Goal: Feedback & Contribution: Submit feedback/report problem

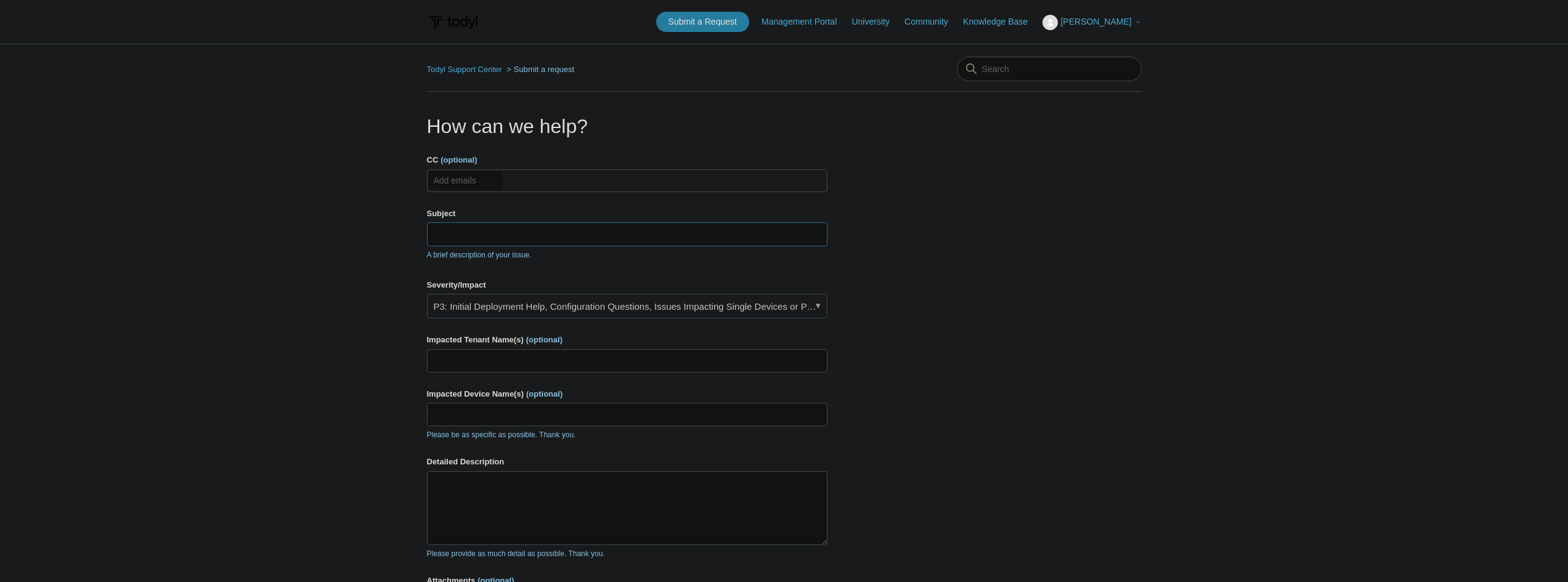
click at [487, 233] on input "Subject" at bounding box center [627, 234] width 400 height 23
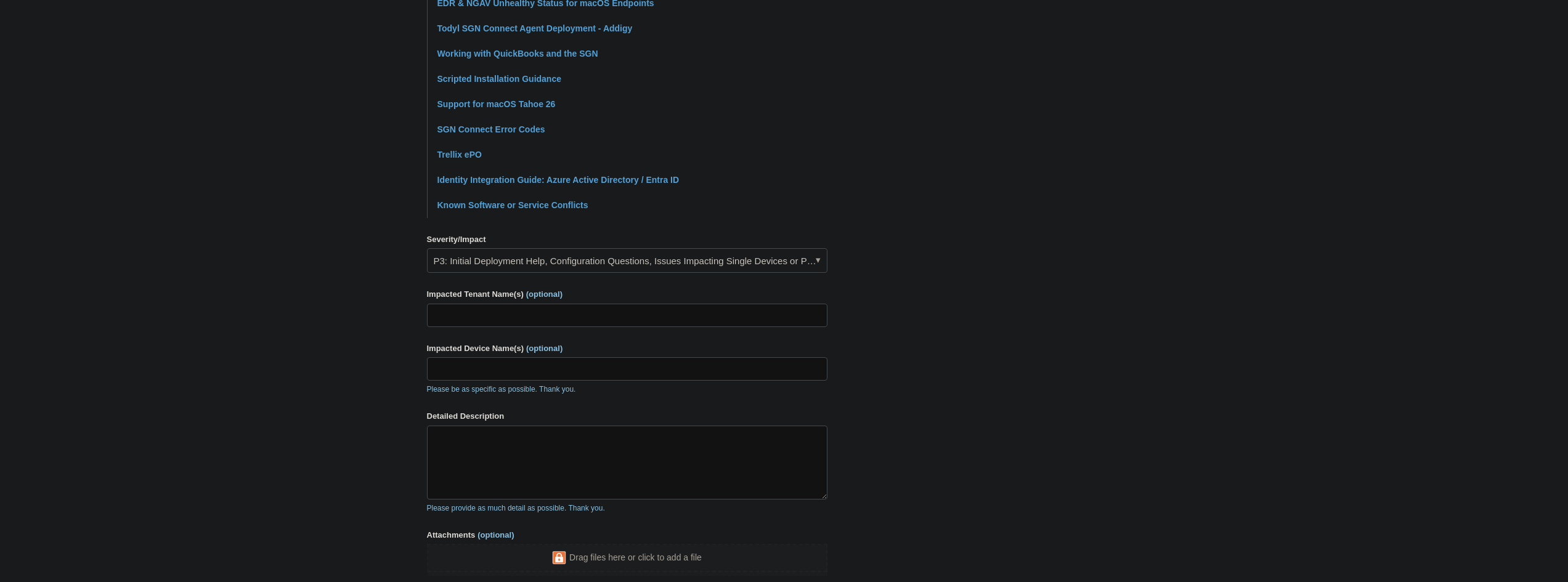
scroll to position [369, 0]
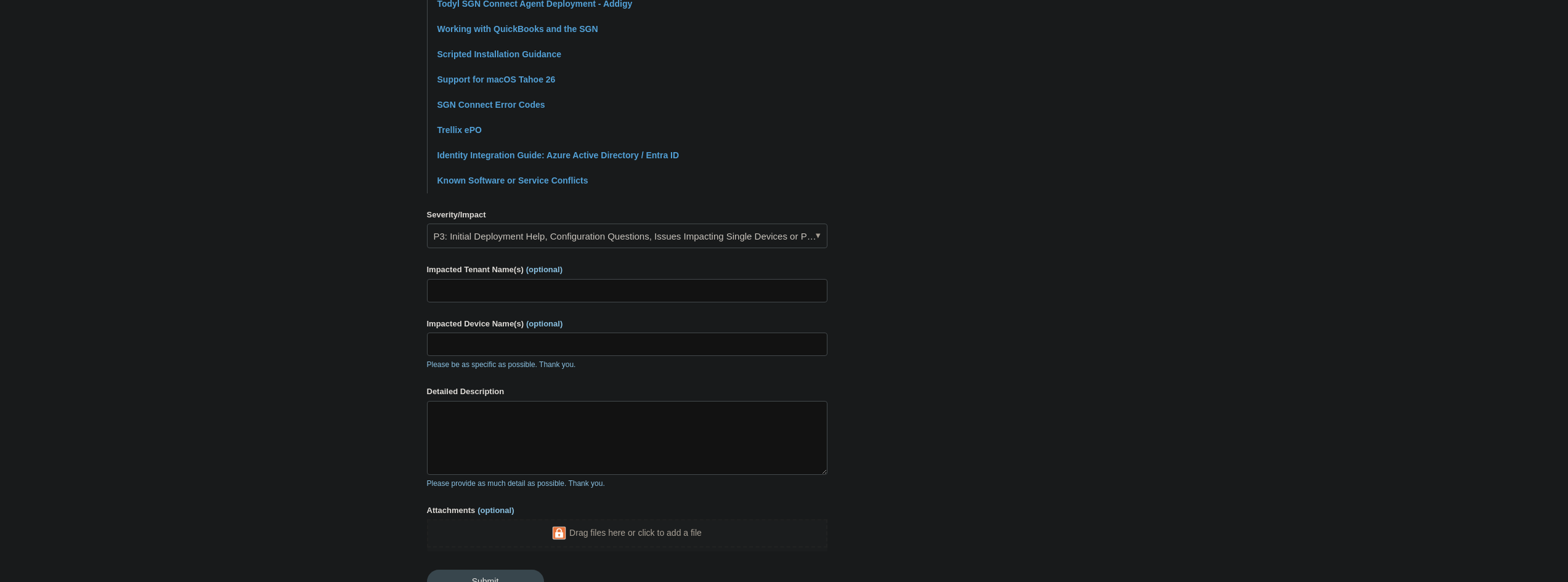
type input "Cannot install new client version on to client computer"
click at [499, 236] on link "P3: Initial Deployment Help, Configuration Questions, Issues Impacting Single D…" at bounding box center [627, 236] width 400 height 25
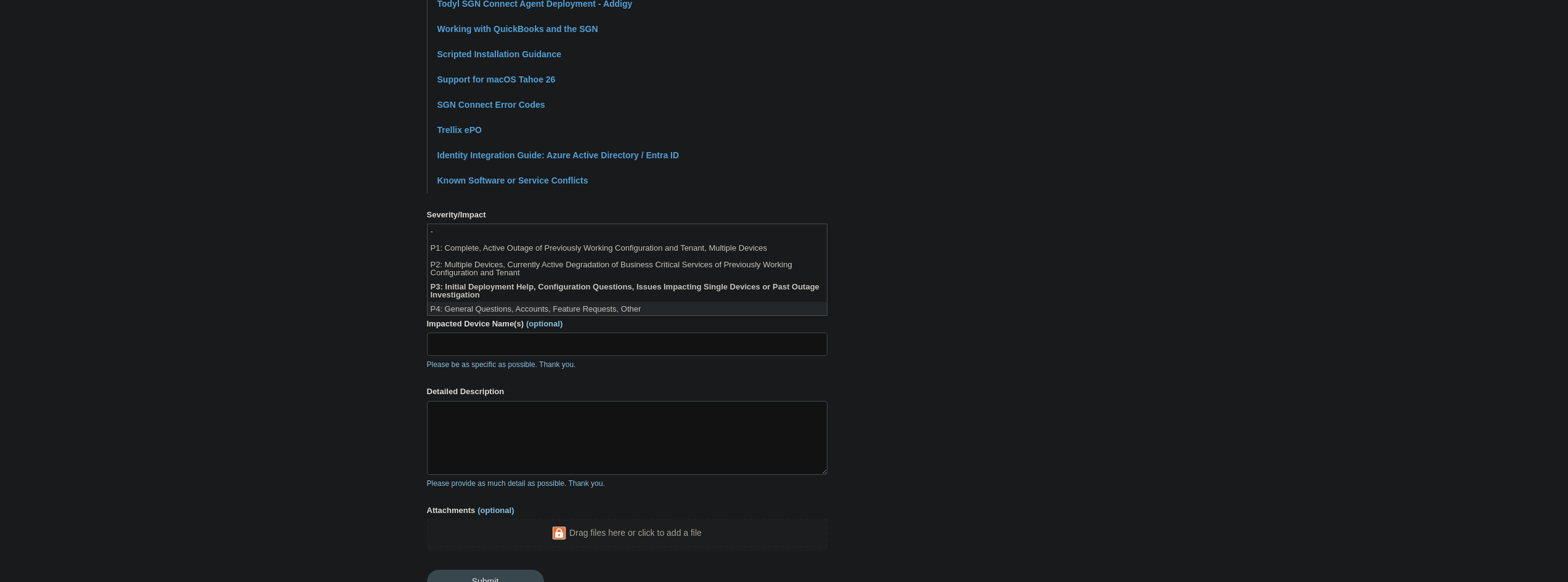
scroll to position [3, 0]
click at [493, 268] on li "P2: Multiple Devices, Currently Active Degradation of Business Critical Service…" at bounding box center [627, 265] width 399 height 22
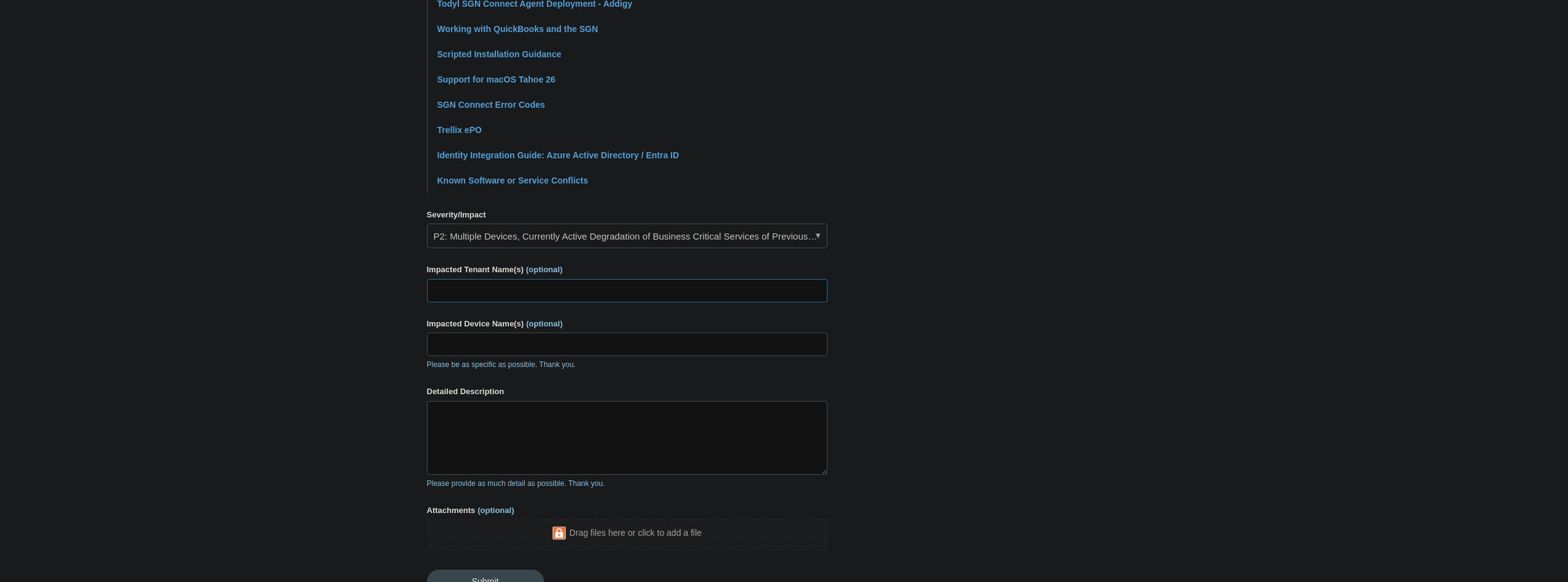
click at [487, 295] on input "Impacted Tenant Name(s) (optional)" at bounding box center [627, 290] width 400 height 23
click at [306, 258] on main "Todyl Support Center Submit a request How can we help? CC (optional) Add emails…" at bounding box center [784, 141] width 1568 height 934
click at [523, 296] on input "Impacted Tenant Name(s) (optional)" at bounding box center [627, 290] width 400 height 23
click at [527, 291] on input "Impacted Tenant Name(s) (optional)" at bounding box center [627, 290] width 400 height 23
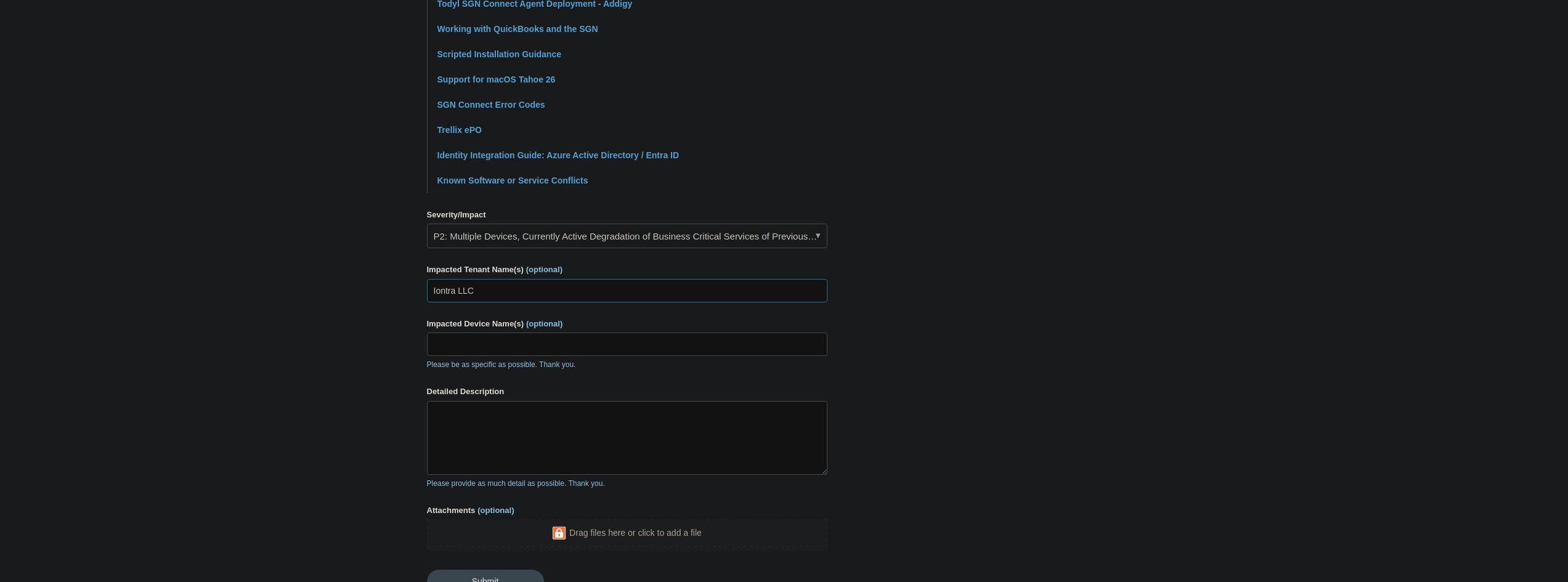
type input "Iontra LLC"
click at [474, 345] on input "Impacted Device Name(s) (optional)" at bounding box center [627, 344] width 400 height 23
click at [285, 434] on main "Todyl Support Center Submit a request How can we help? CC (optional) Add emails…" at bounding box center [784, 141] width 1568 height 934
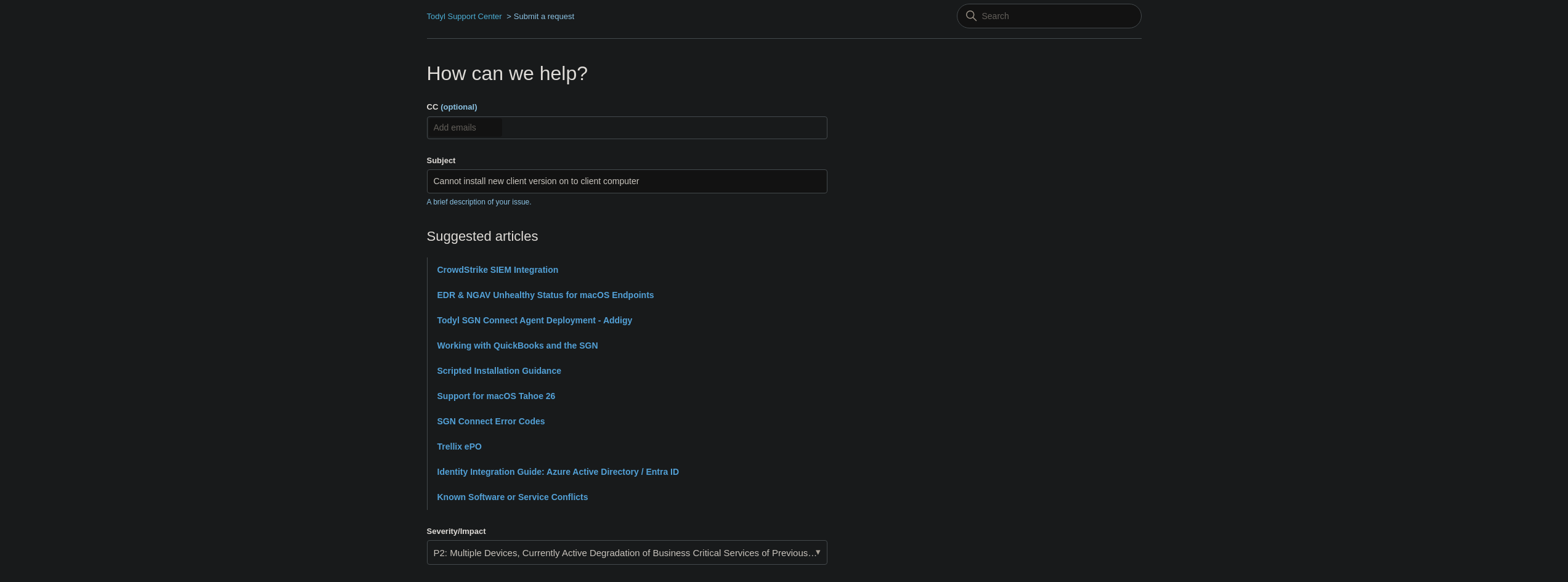
scroll to position [51, 0]
click at [243, 386] on main "Todyl Support Center Submit a request How can we help? CC (optional) Add emails…" at bounding box center [784, 460] width 1568 height 934
click at [294, 429] on main "Todyl Support Center Submit a request How can we help? CC (optional) Add emails…" at bounding box center [784, 460] width 1568 height 934
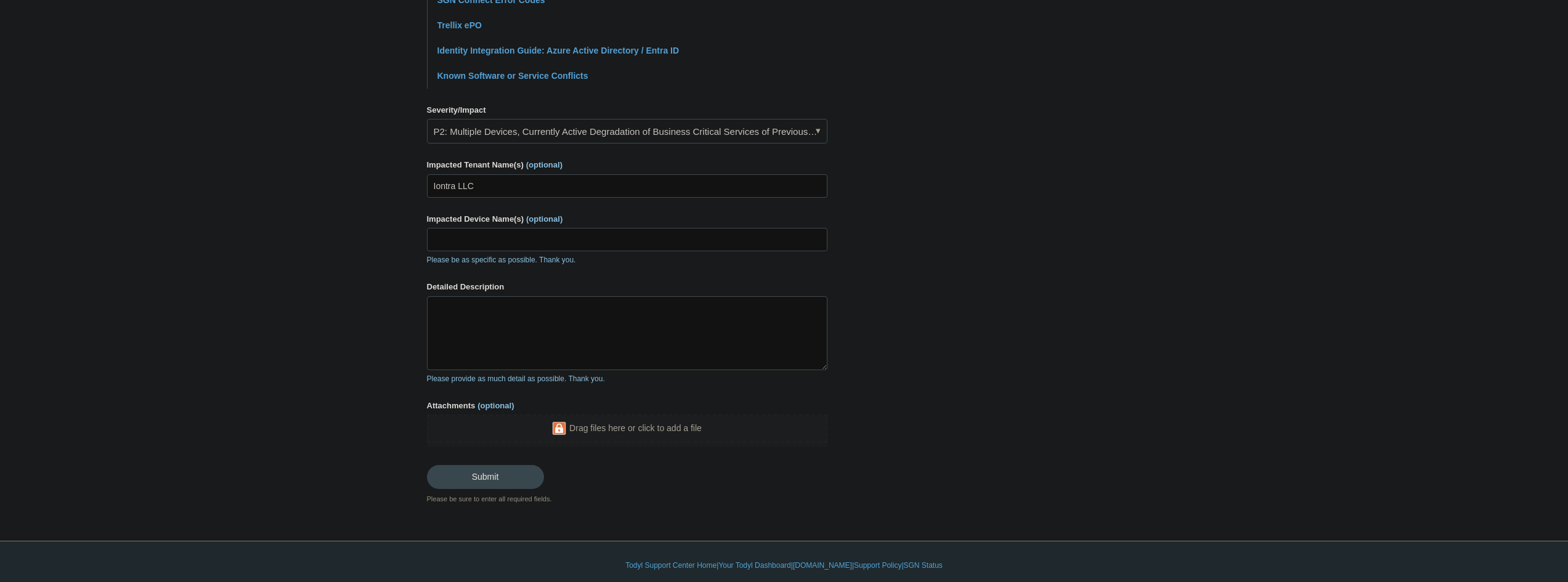
scroll to position [481, 0]
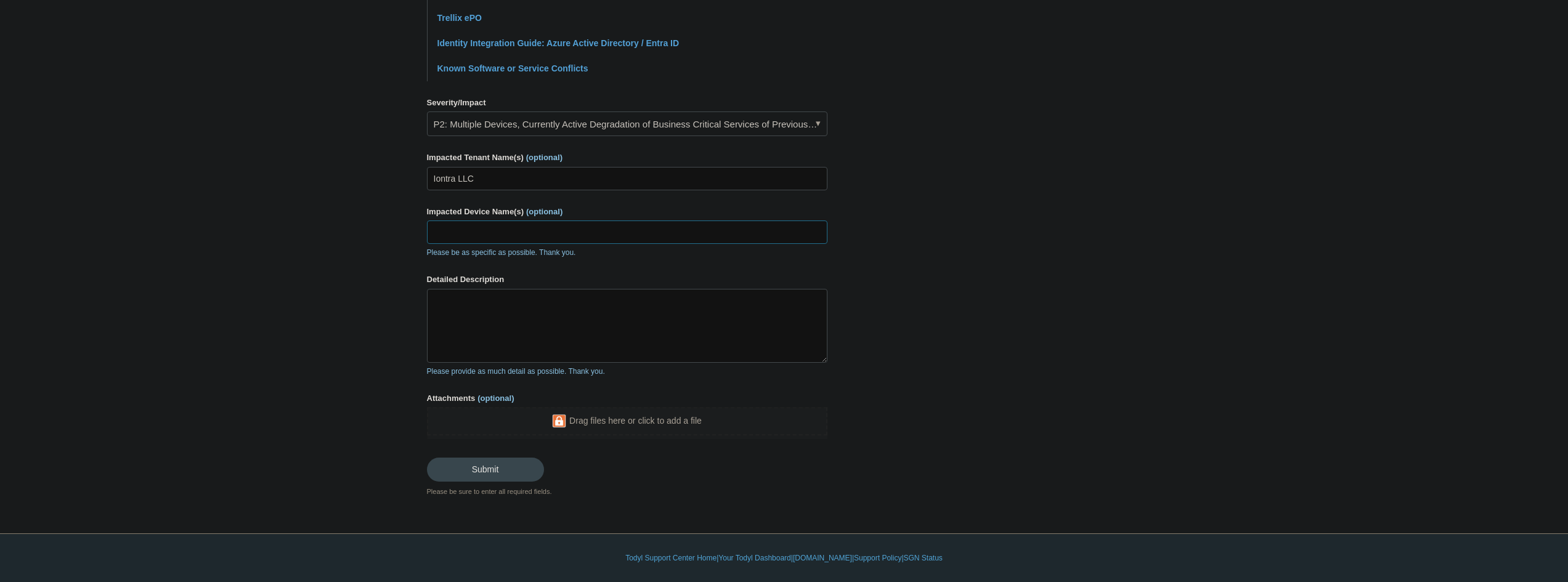
click at [499, 235] on input "Impacted Device Name(s) (optional)" at bounding box center [627, 232] width 400 height 23
click at [519, 238] on input "Impacted Device Name(s) (optional)" at bounding box center [627, 232] width 400 height 23
paste input "I26ILL-4EDN3P"
type input "I26ILL-4EDN3P"
click at [518, 315] on textarea "Detailed Description" at bounding box center [627, 326] width 400 height 74
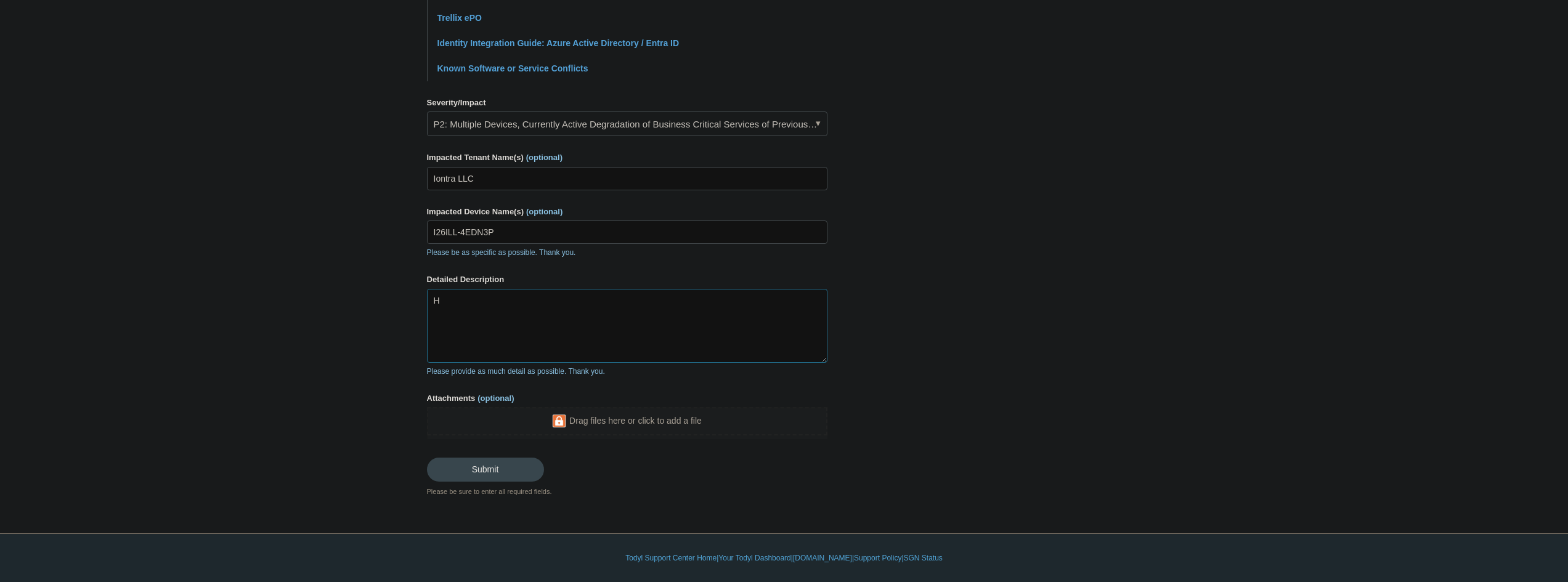
scroll to position [467, 0]
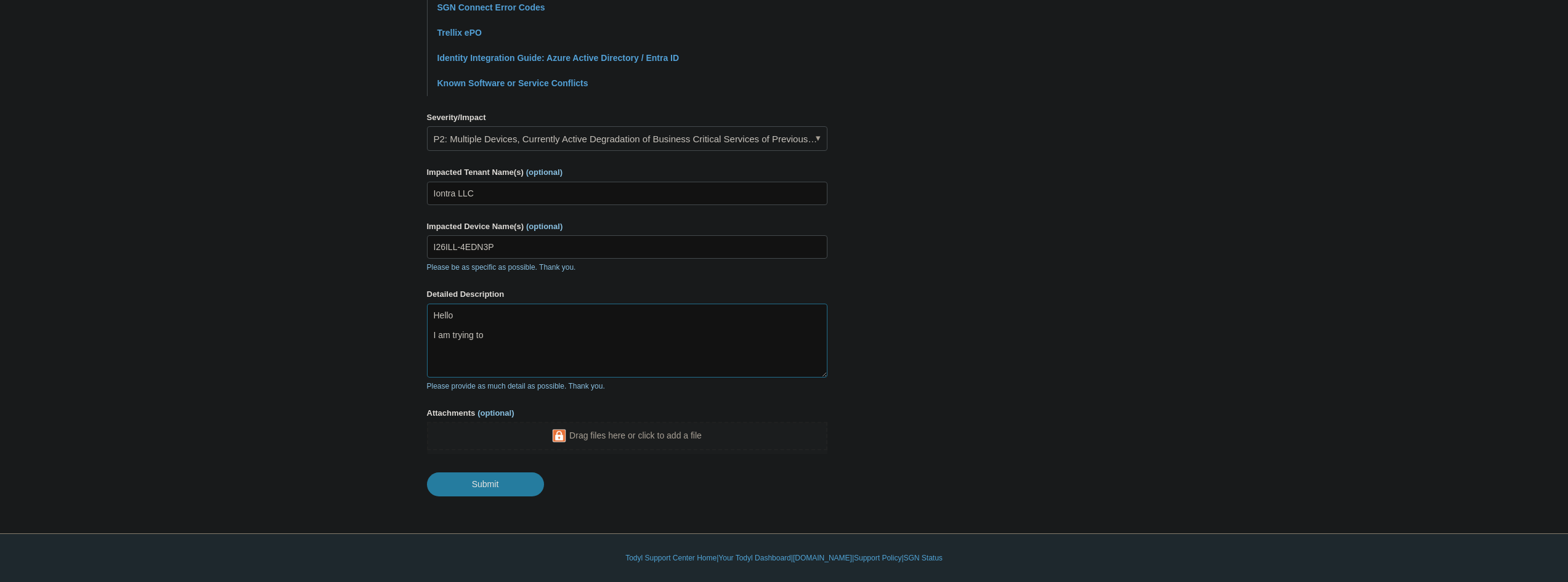
click at [530, 351] on textarea "Hello I am trying to" at bounding box center [627, 340] width 400 height 74
drag, startPoint x: 458, startPoint y: 358, endPoint x: 481, endPoint y: 352, distance: 23.8
click at [458, 358] on textarea "Hello I am trying to reinstall this agent on the computer since the service wil…" at bounding box center [627, 340] width 400 height 74
click at [817, 335] on textarea "Hello I am trying to reinstall this agent on the computer since the service wil…" at bounding box center [627, 340] width 400 height 74
click at [755, 333] on textarea "Hello I am trying to reinstall this agent on the computer since the service wil…" at bounding box center [627, 340] width 400 height 74
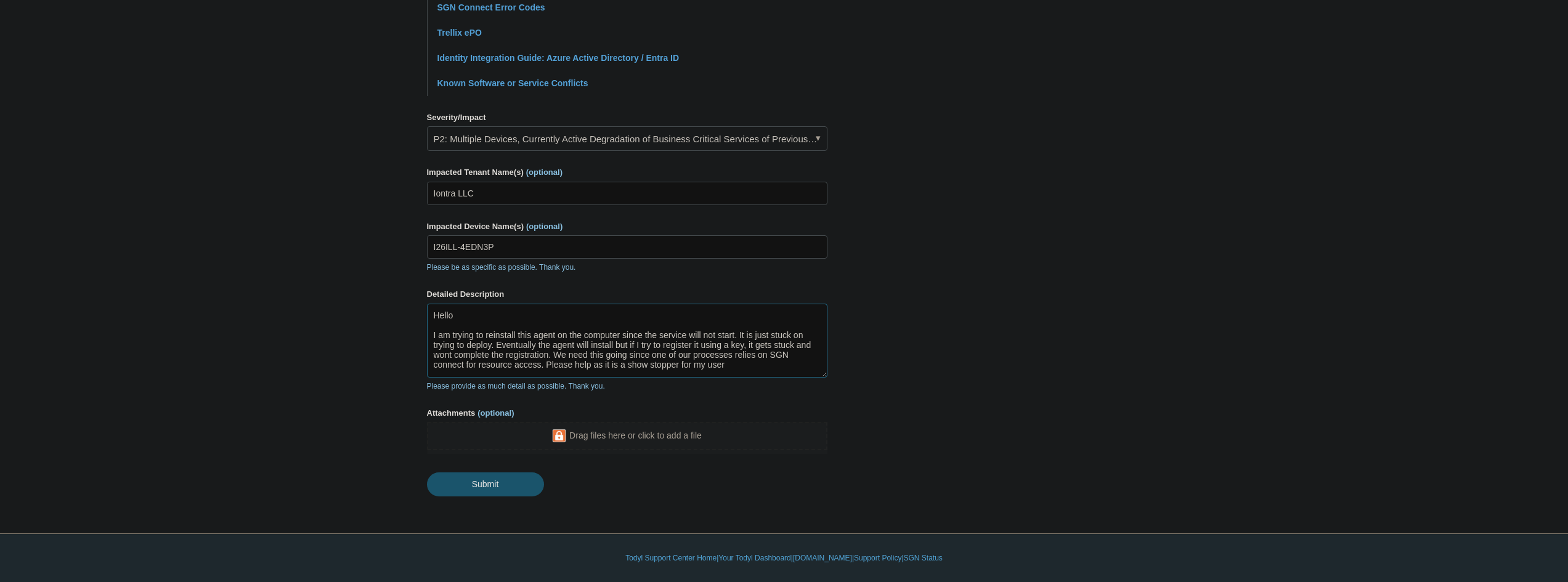
scroll to position [13, 0]
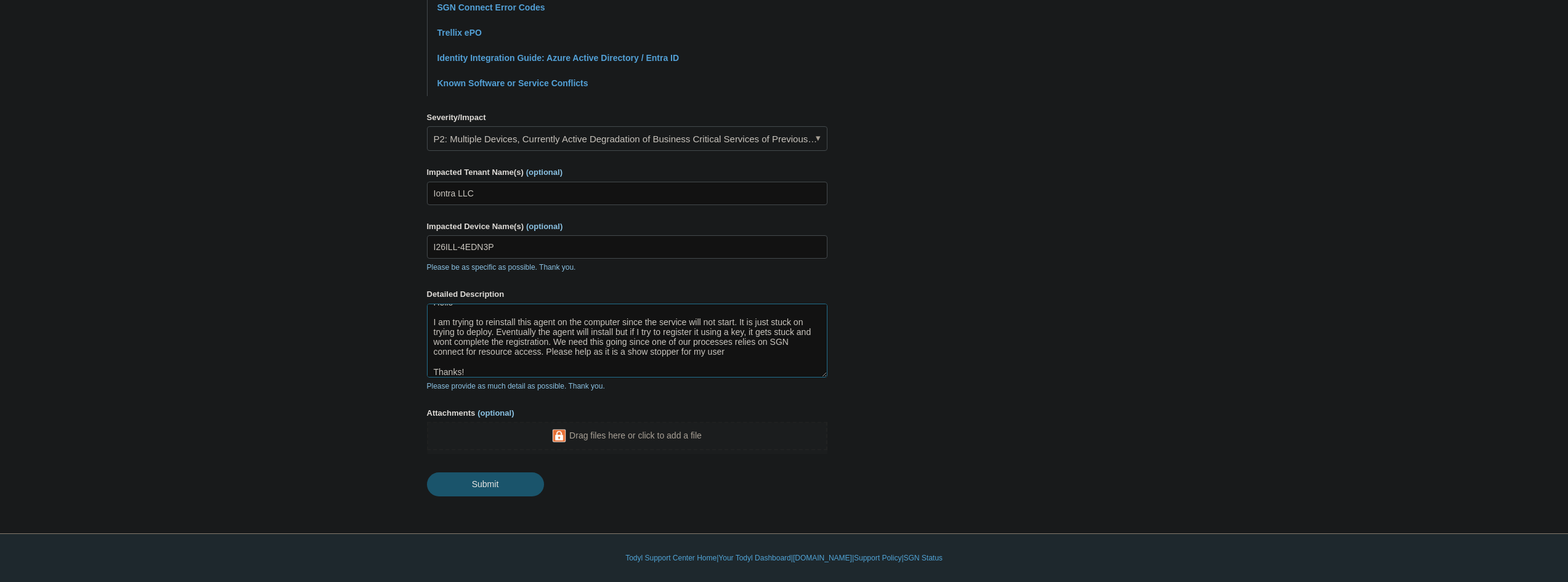
type textarea "Hello I am trying to reinstall this agent on the computer since the service wil…"
click at [516, 479] on input "Submit" at bounding box center [485, 484] width 117 height 25
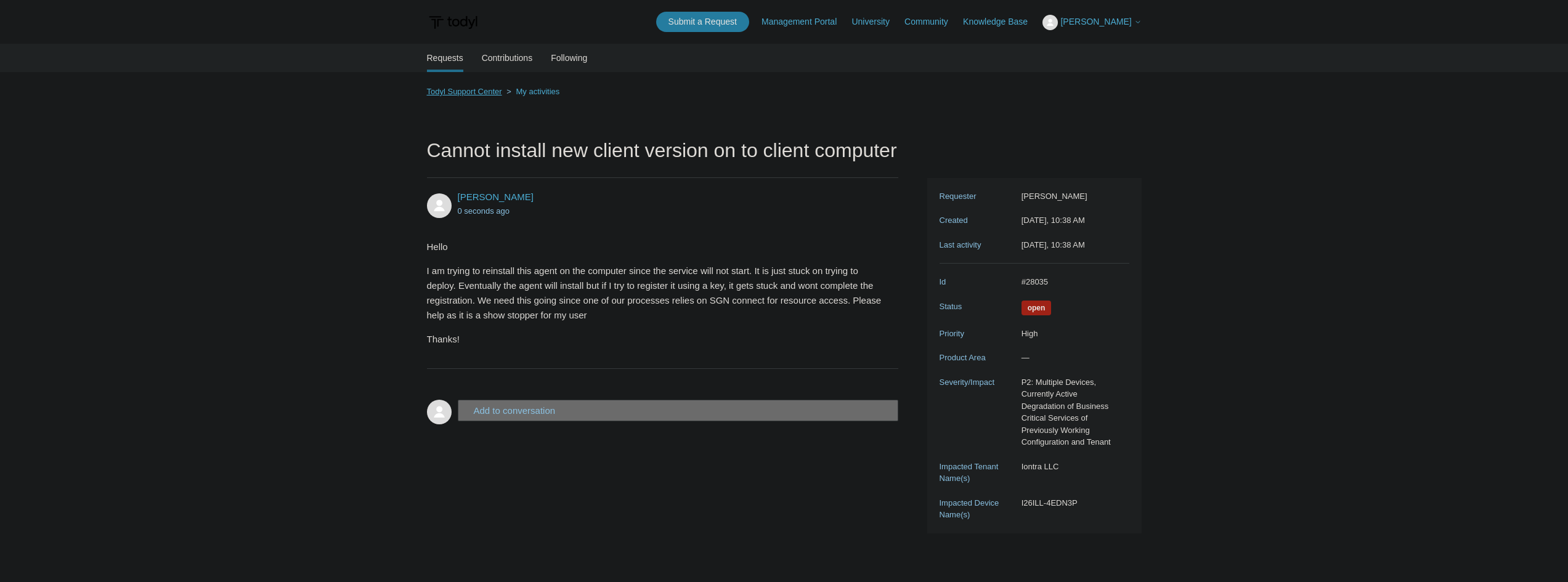
click at [467, 91] on link "Todyl Support Center" at bounding box center [464, 91] width 75 height 9
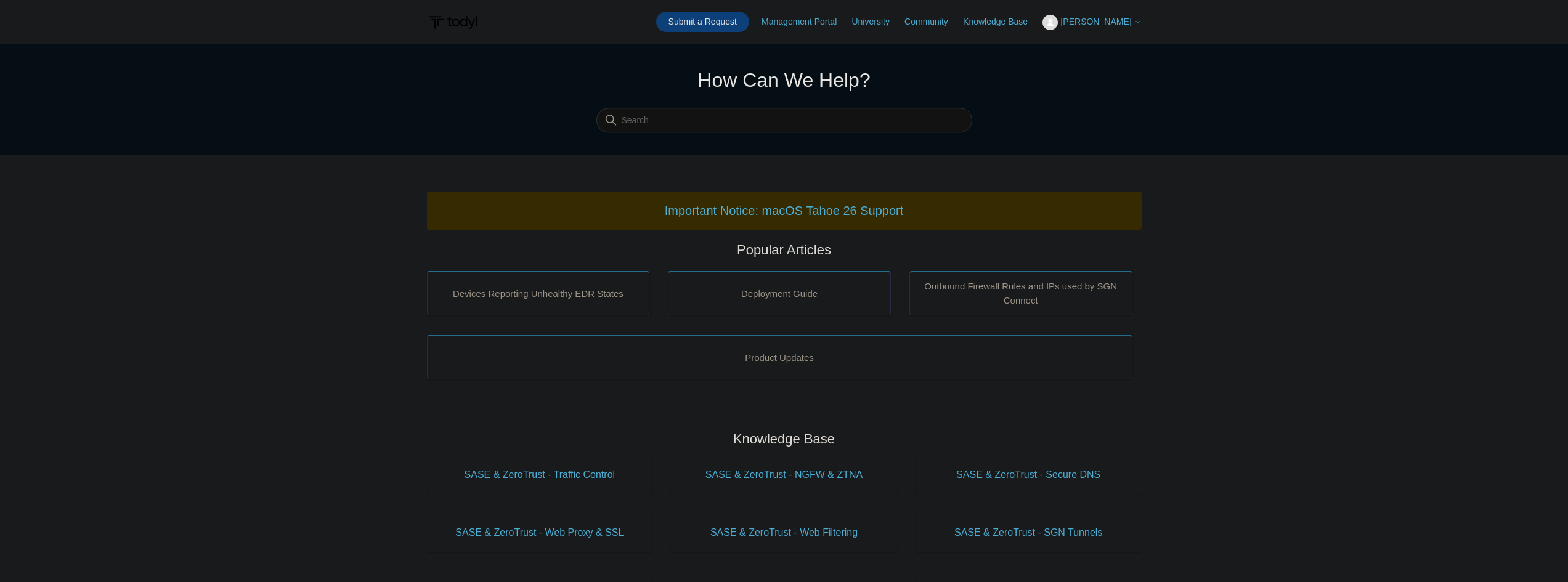
click at [706, 15] on link "Submit a Request" at bounding box center [703, 22] width 93 height 20
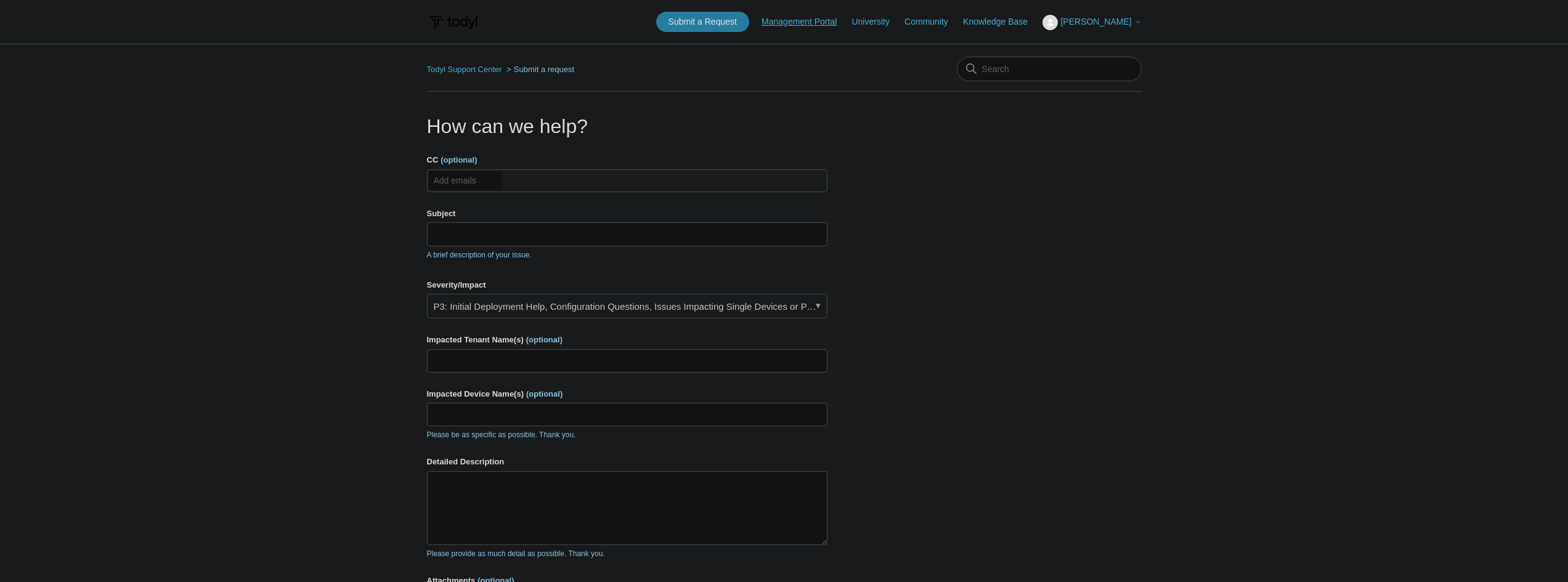
click at [820, 20] on link "Management Portal" at bounding box center [805, 22] width 87 height 13
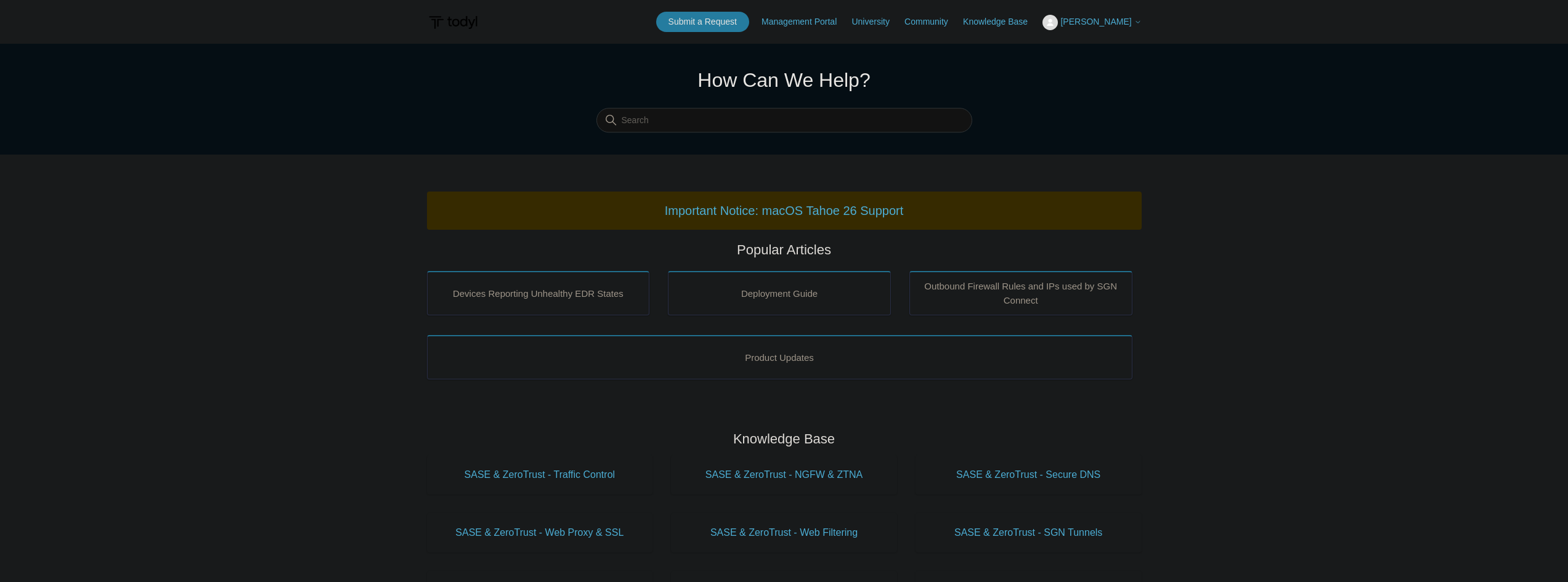
drag, startPoint x: 1106, startPoint y: 20, endPoint x: 1106, endPoint y: 34, distance: 14.0
click at [1106, 19] on span "[PERSON_NAME]" at bounding box center [1095, 22] width 71 height 10
click at [1102, 51] on link "My Support Requests" at bounding box center [1103, 48] width 120 height 22
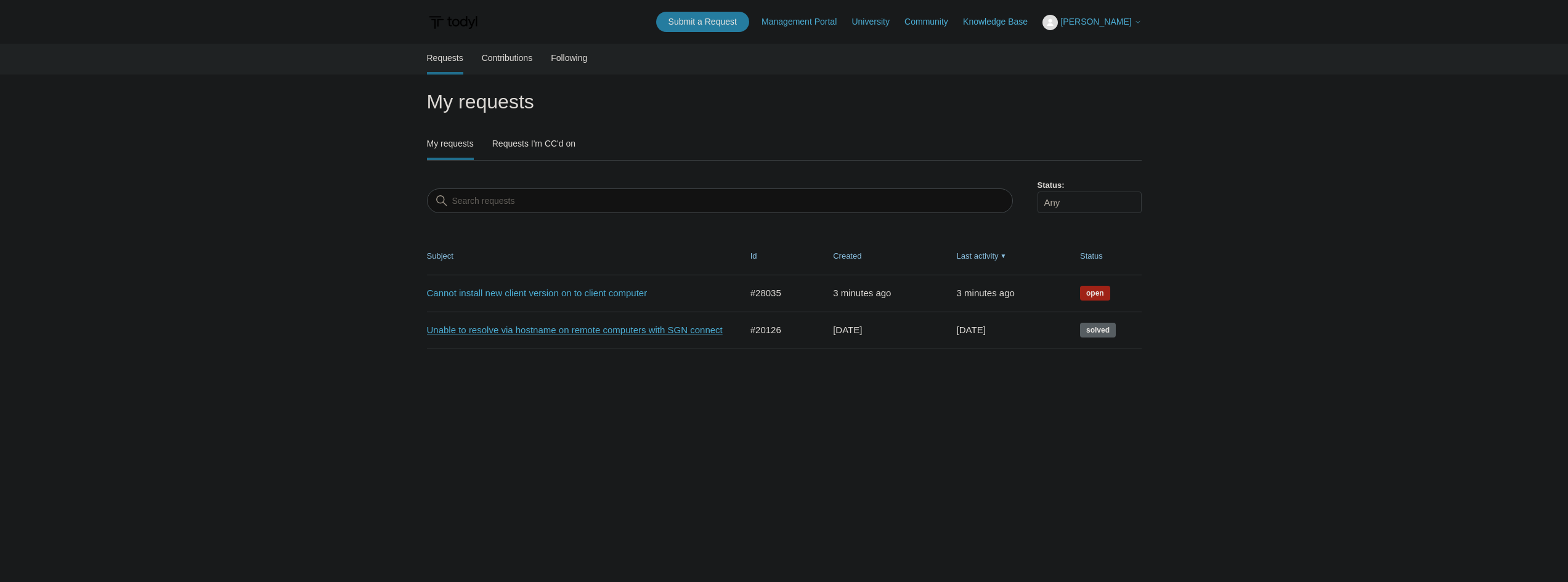
click at [684, 329] on link "Unable to resolve via hostname on remote computers with SGN connect" at bounding box center [575, 330] width 296 height 14
click at [565, 289] on link "Cannot install new client version on to client computer" at bounding box center [575, 293] width 296 height 14
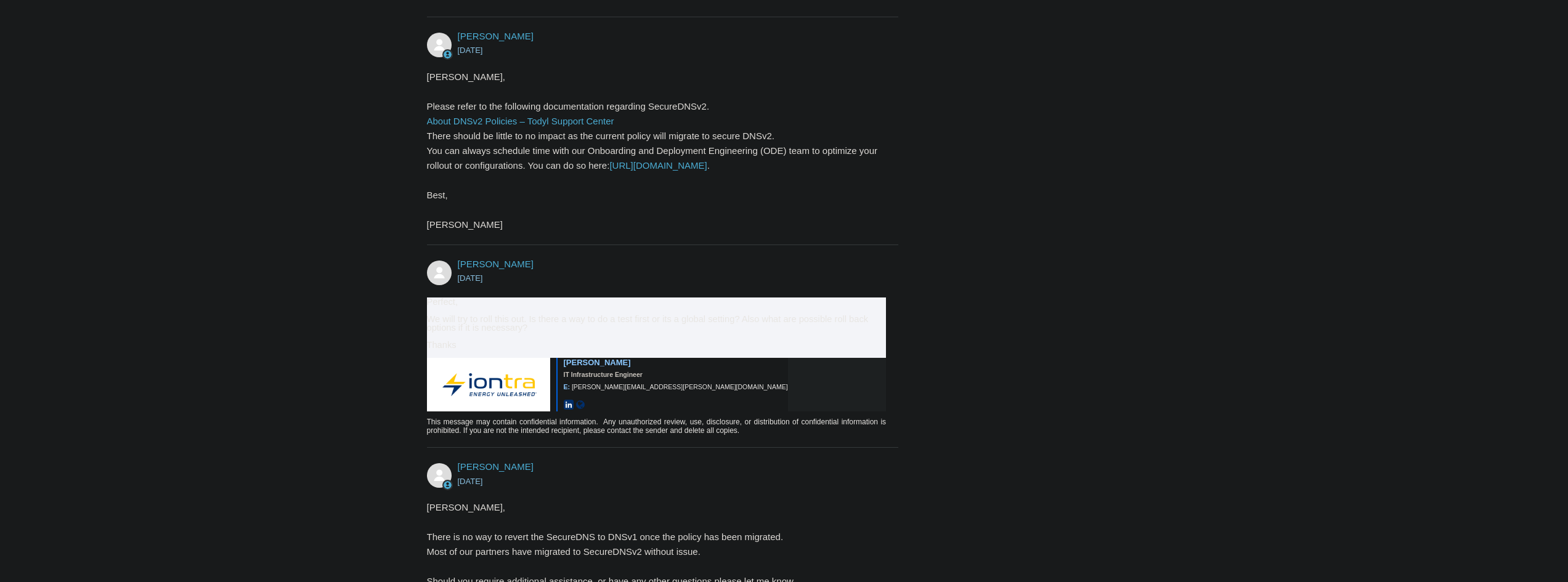
scroll to position [5665, 0]
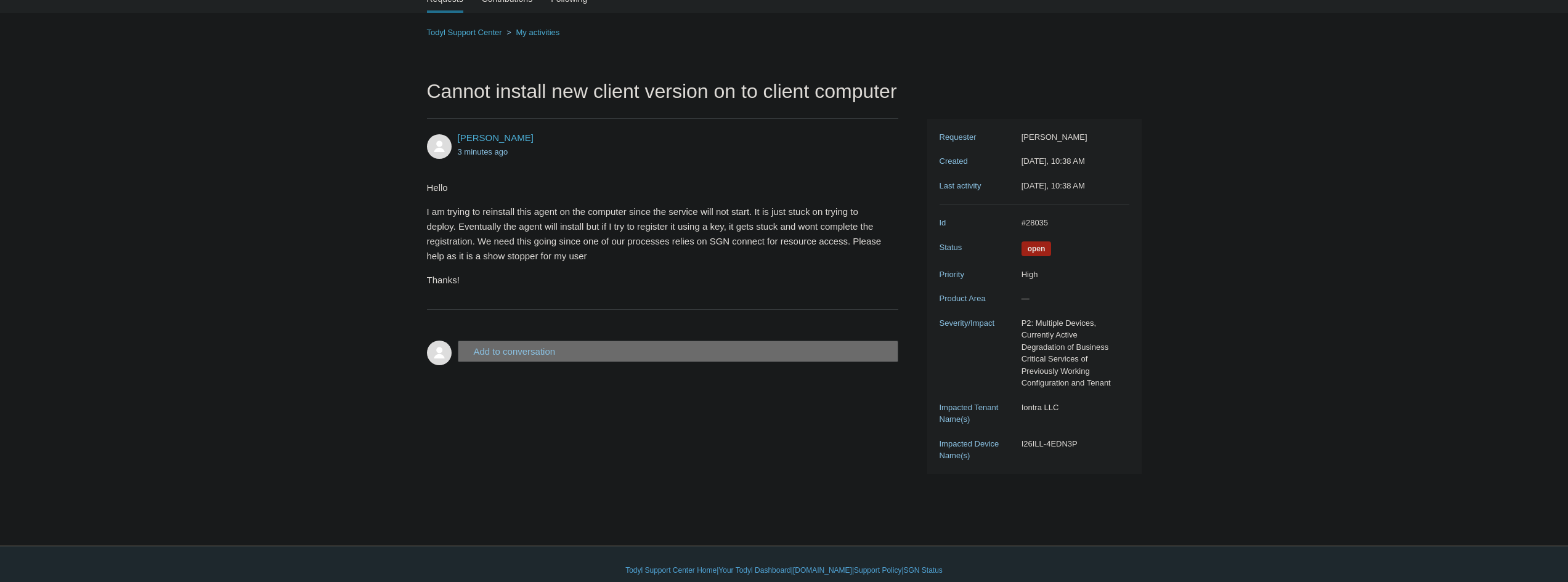
scroll to position [72, 0]
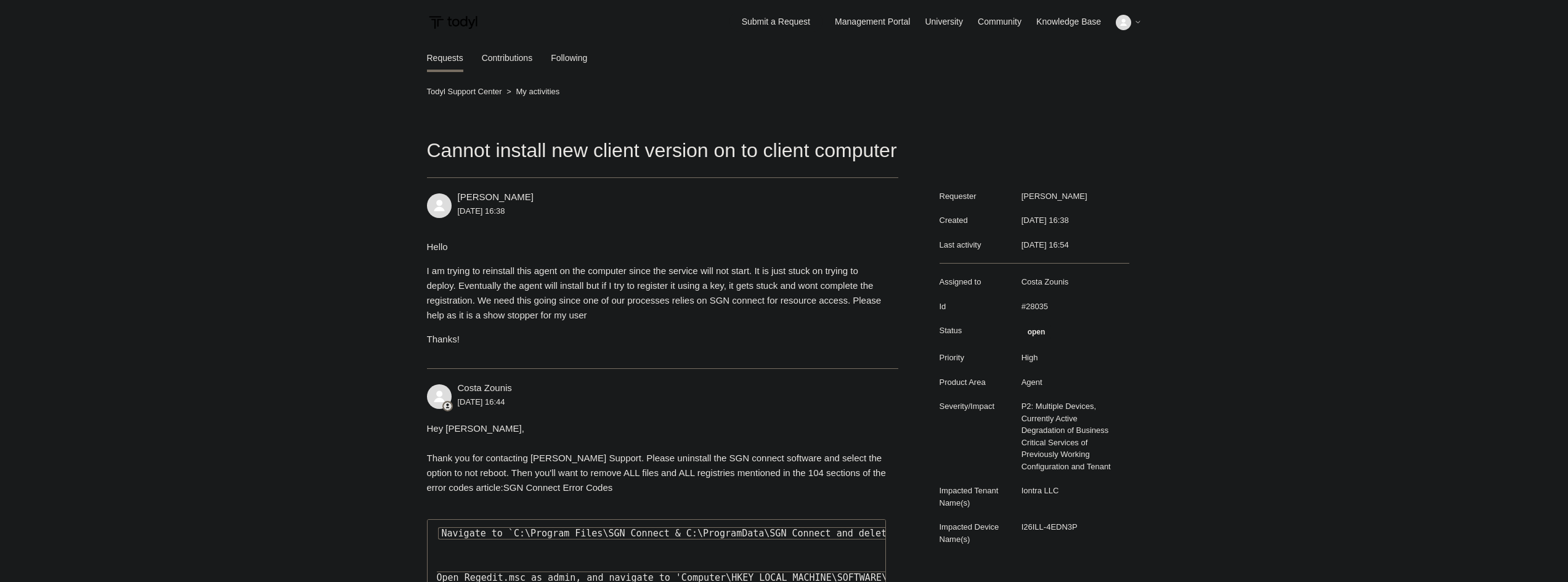
scroll to position [72, 0]
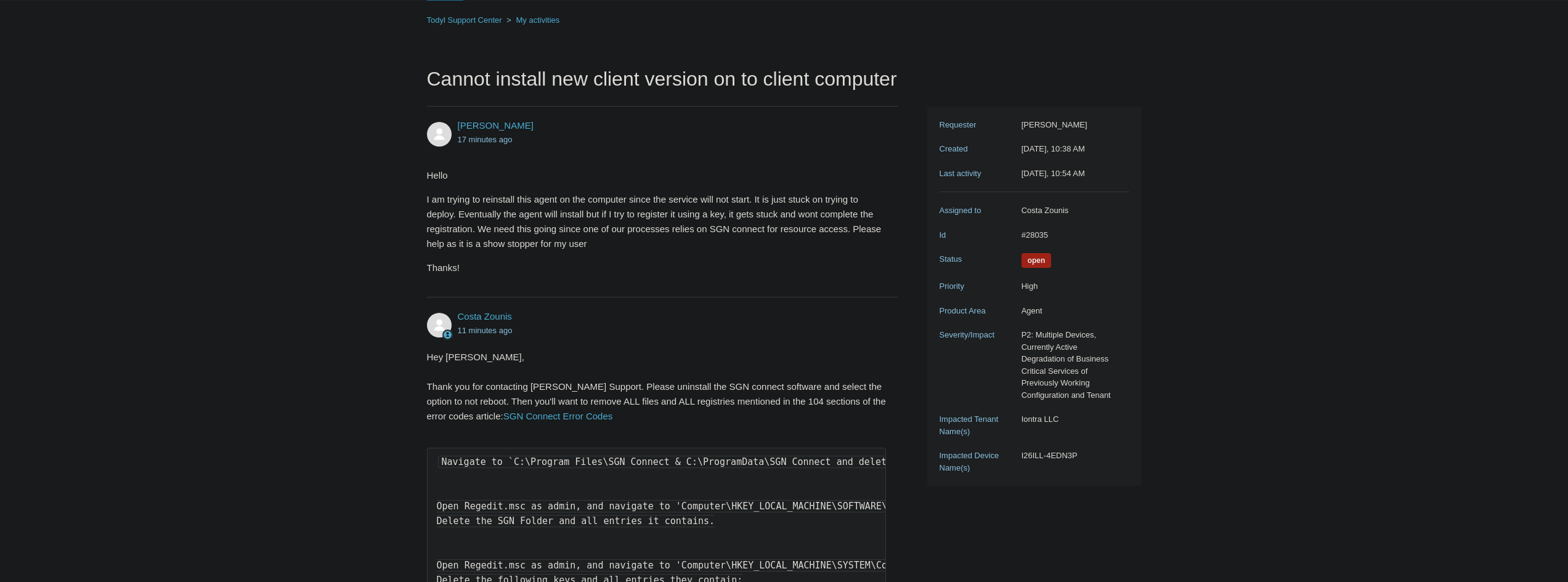
click at [184, 167] on main "Requests Contributions Following Todyl Support Center My activities Cannot inst…" at bounding box center [784, 550] width 1568 height 1156
click at [548, 418] on link "SGN Connect Error Codes" at bounding box center [558, 416] width 110 height 11
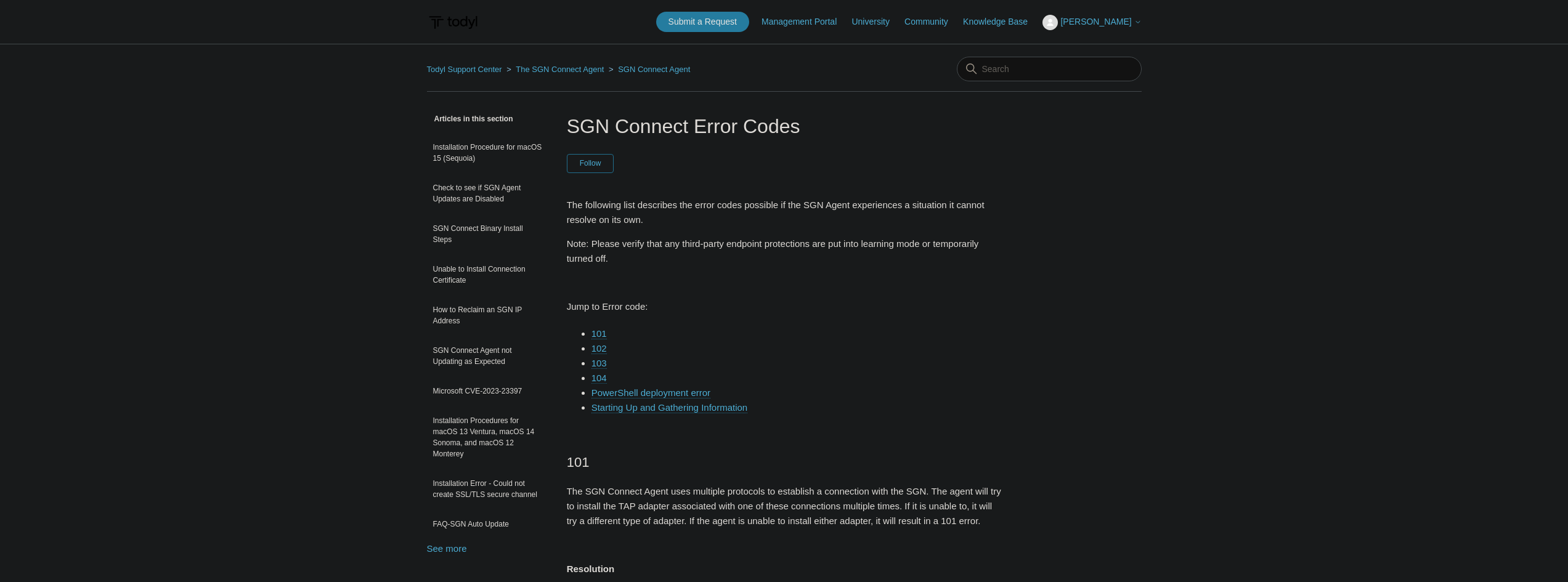
click at [601, 376] on link "104" at bounding box center [599, 378] width 15 height 11
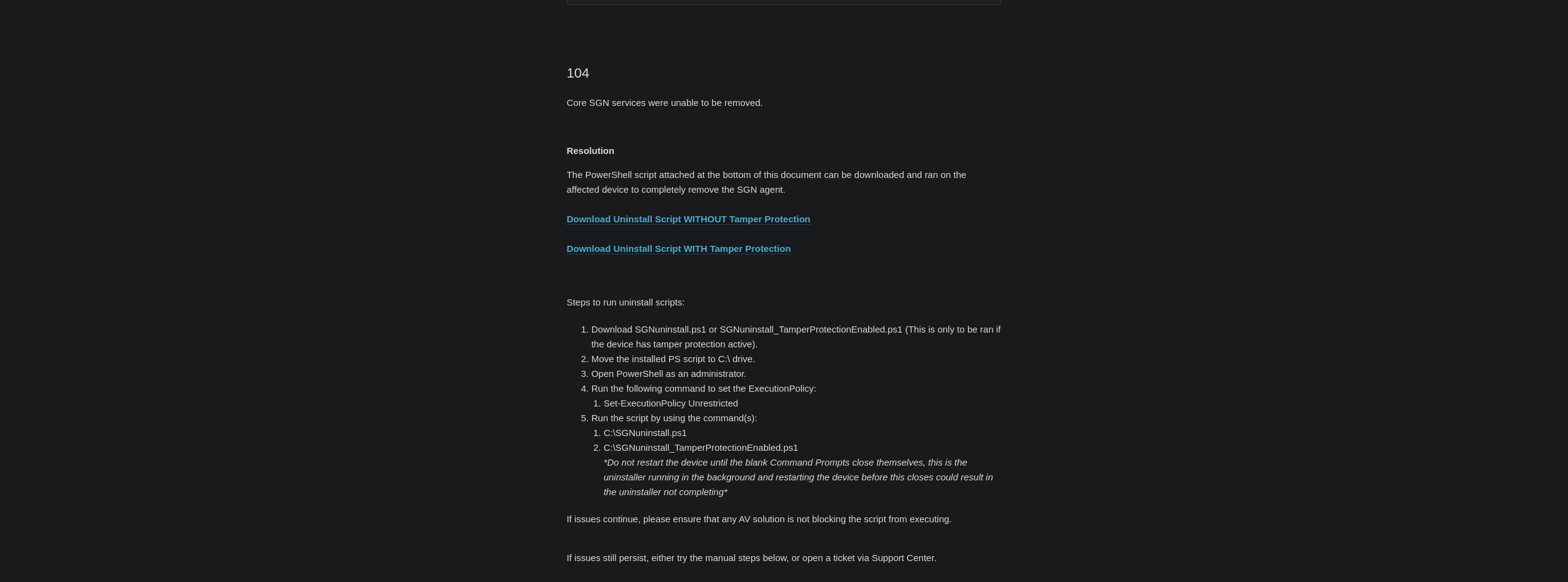
scroll to position [1924, 0]
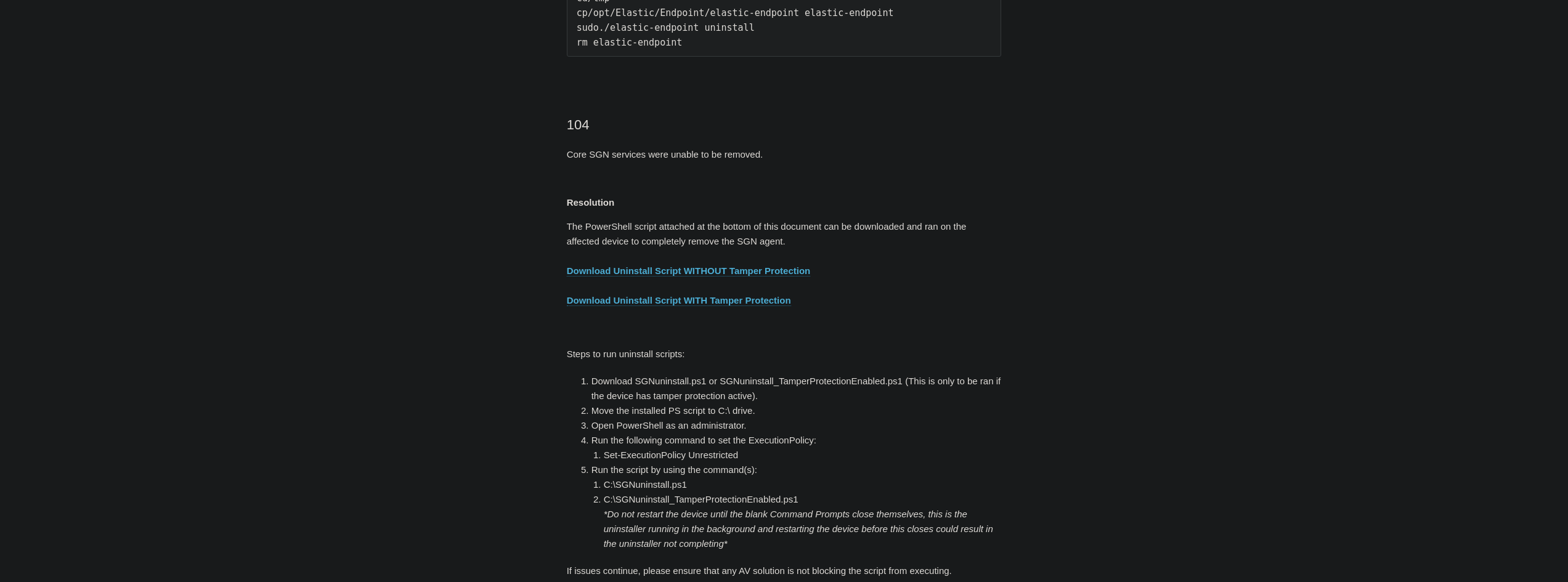
drag, startPoint x: 371, startPoint y: 237, endPoint x: 382, endPoint y: 231, distance: 12.5
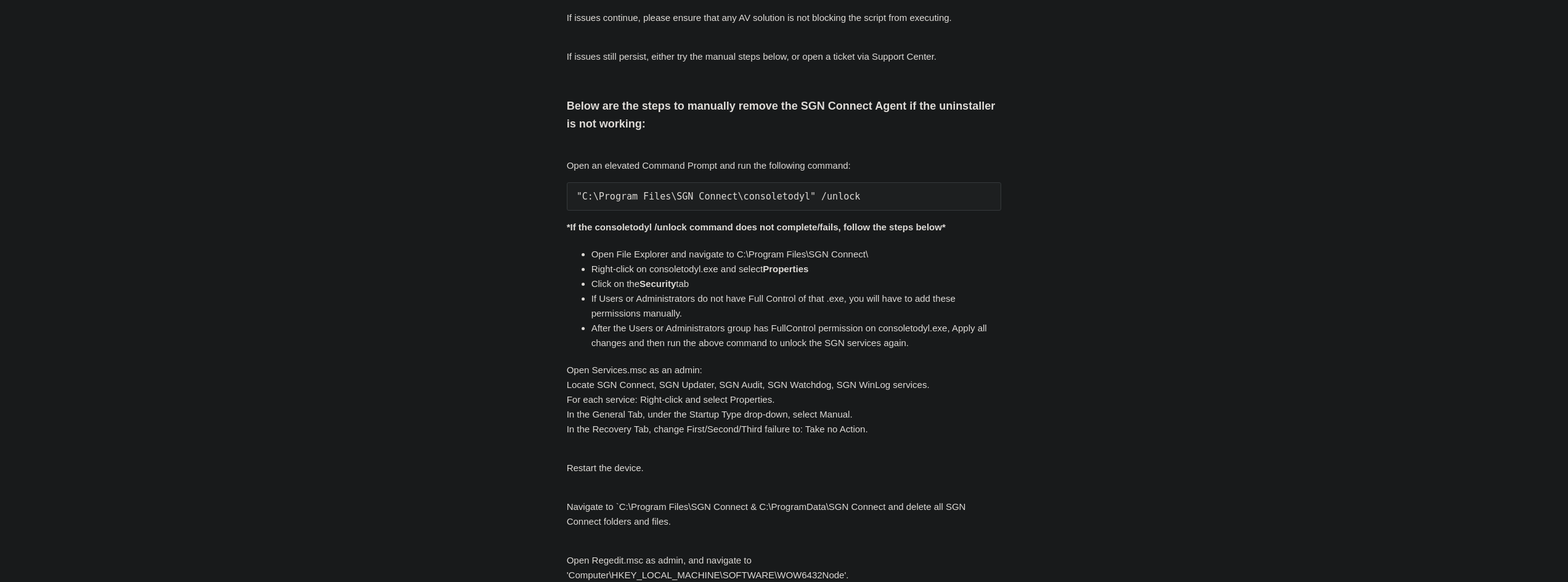
scroll to position [2479, 0]
click at [410, 324] on main "Todyl Support Center The SGN Connect Agent SGN Connect Agent Articles in this s…" at bounding box center [784, 245] width 1568 height 5360
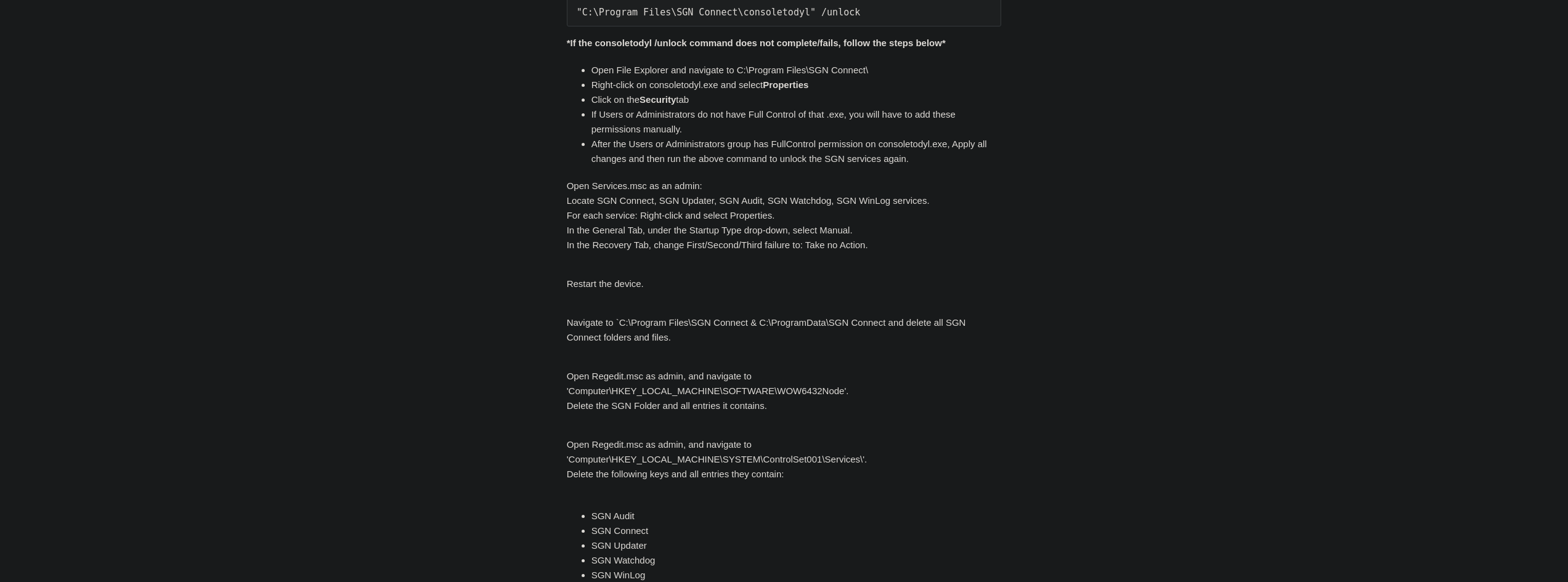
scroll to position [2663, 0]
click at [535, 336] on aside "Articles in this section Installation Procedure for macOS 15 (Sequoia) Check to…" at bounding box center [488, 89] width 122 height 5280
click at [389, 261] on main "Todyl Support Center The SGN Connect Agent SGN Connect Agent Articles in this s…" at bounding box center [784, 61] width 1568 height 5360
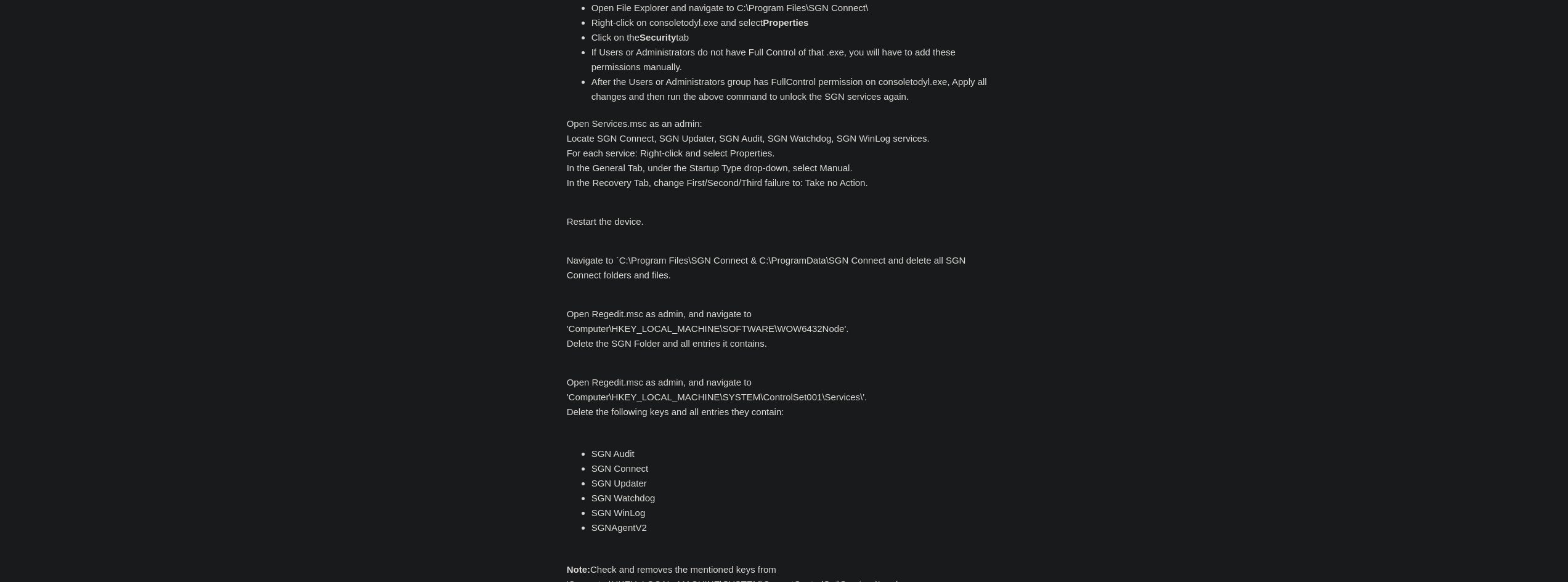
scroll to position [2724, 0]
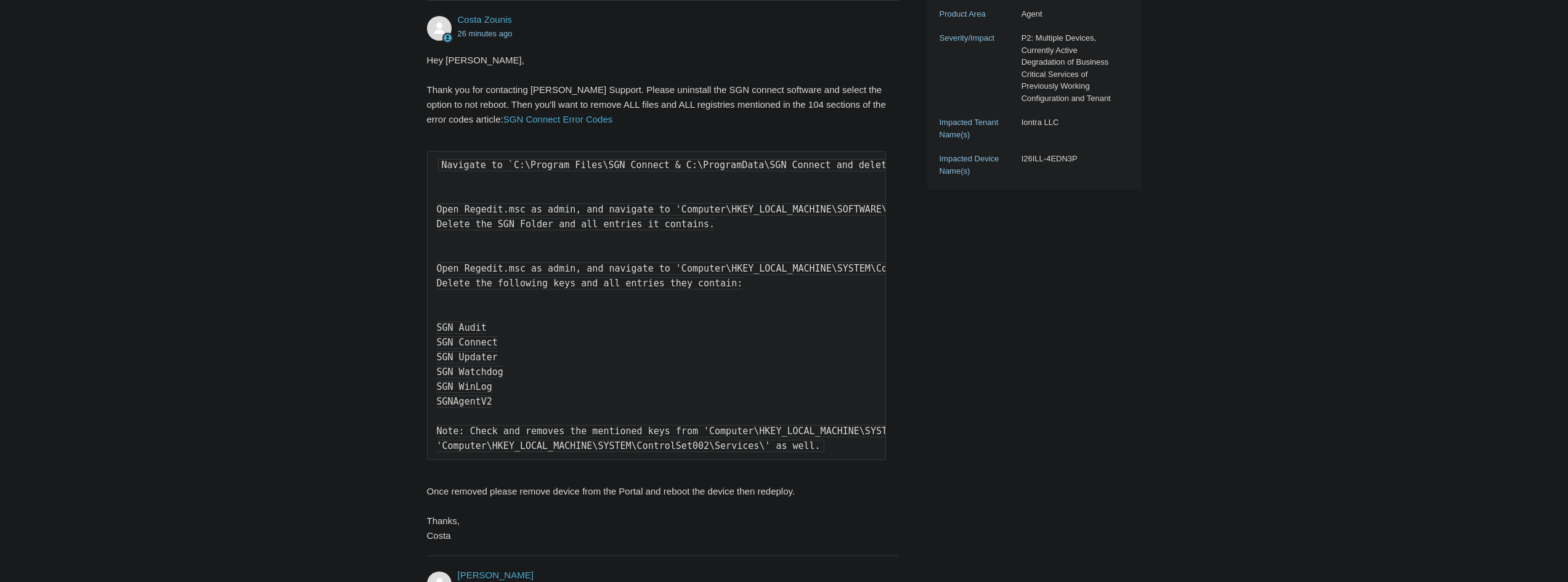
scroll to position [369, 0]
click at [536, 117] on link "SGN Connect Error Codes" at bounding box center [558, 118] width 110 height 11
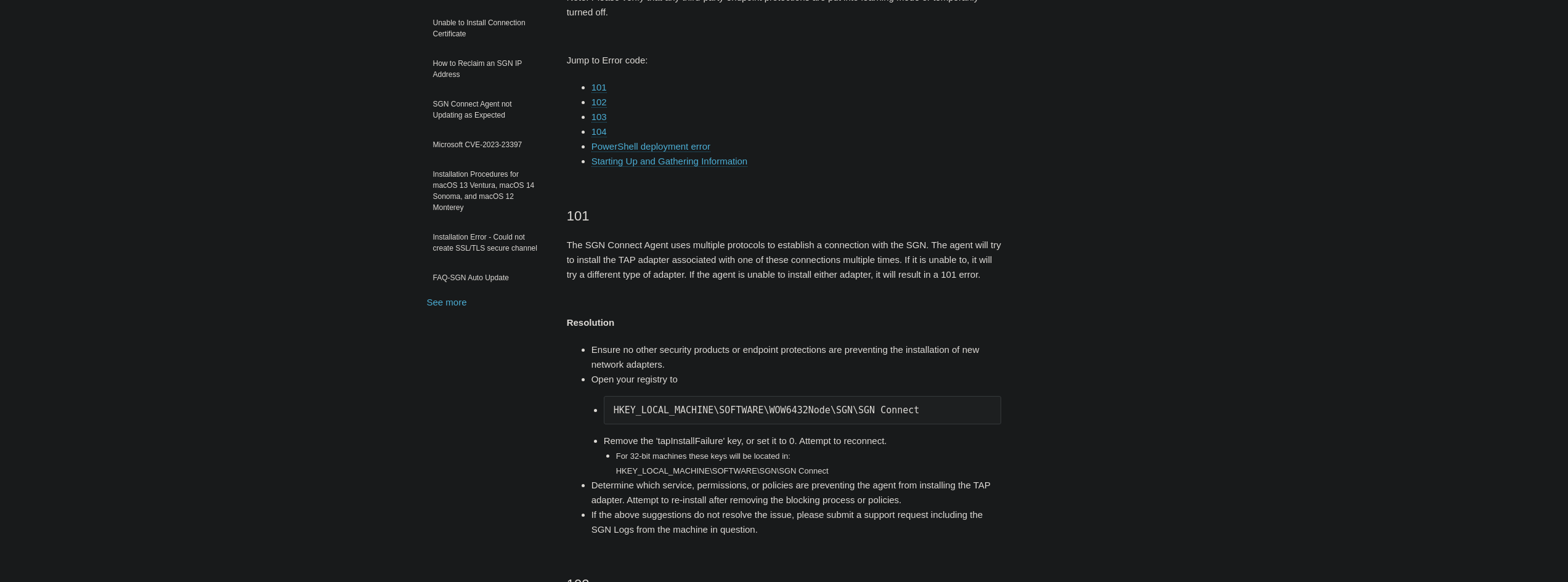
click at [598, 129] on link "104" at bounding box center [599, 132] width 15 height 11
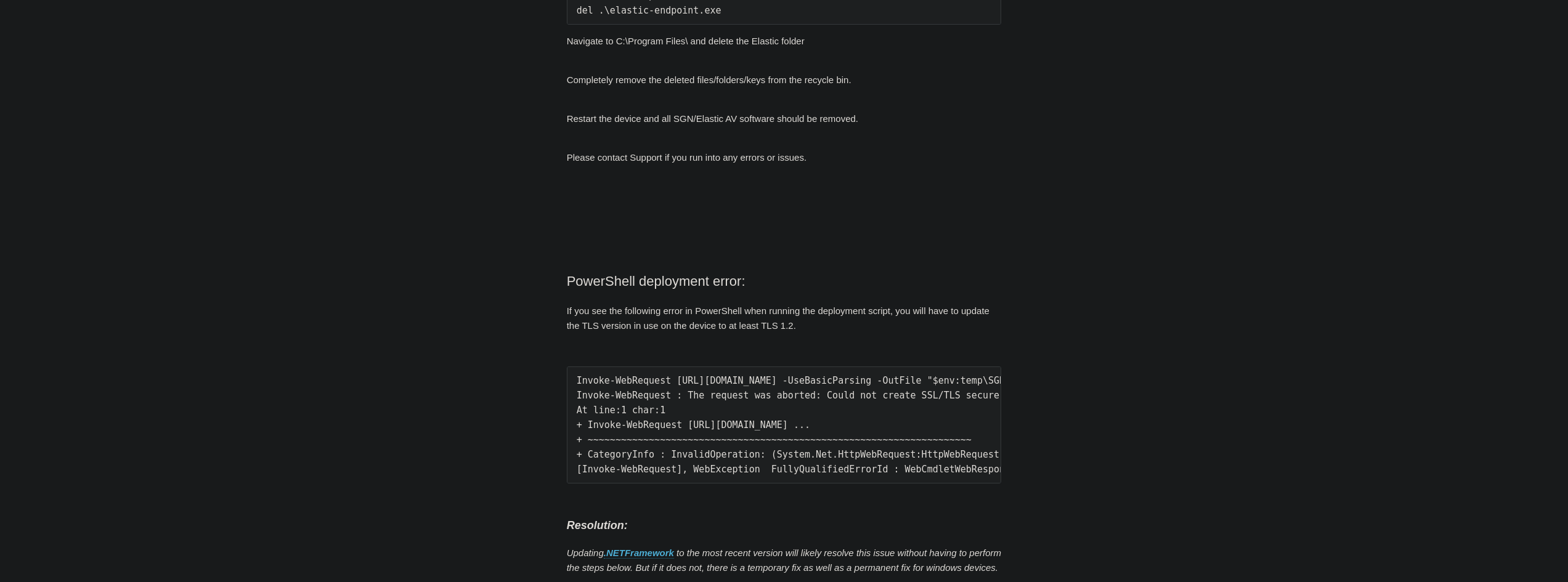
scroll to position [3525, 0]
